Goal: Entertainment & Leisure: Consume media (video, audio)

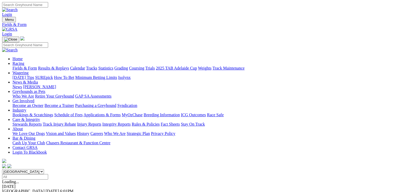
click at [162, 189] on div "Angle Park Today 6:01PM E S F" at bounding box center [198, 193] width 392 height 9
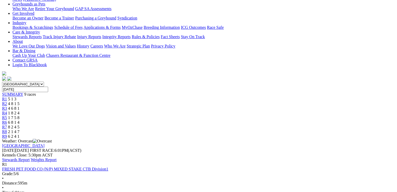
scroll to position [104, 0]
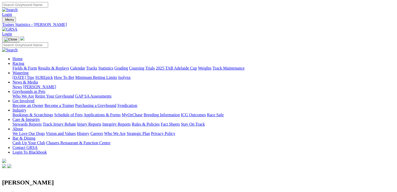
click at [63, 66] on link "Results & Replays" at bounding box center [53, 68] width 31 height 4
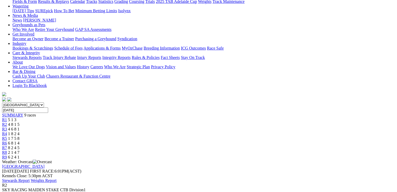
scroll to position [78, 0]
